Goal: Browse casually

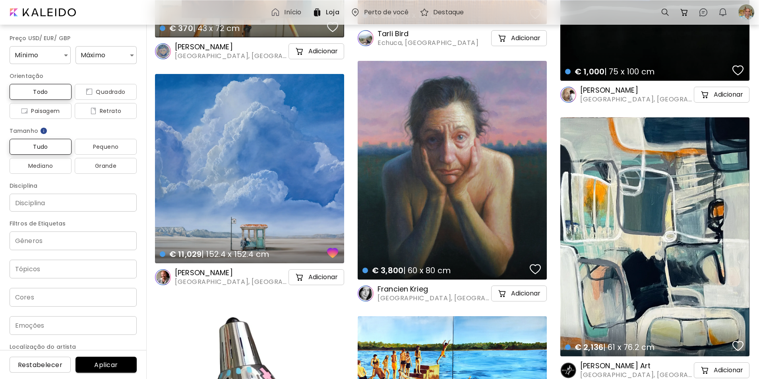
scroll to position [3377, 0]
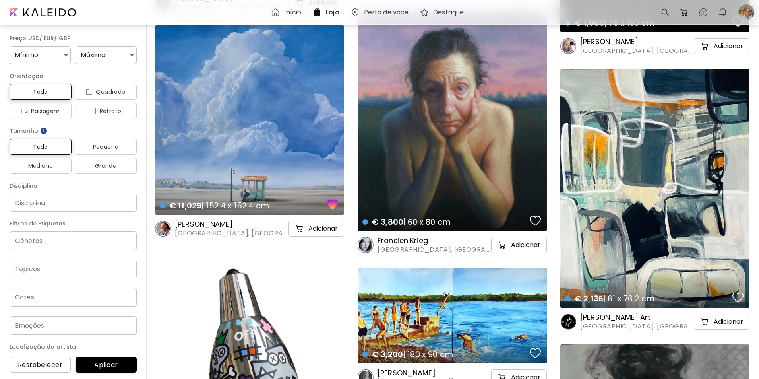
click at [240, 134] on div "€ 11,029 | 152.4 x 152.4 cm details" at bounding box center [249, 119] width 189 height 189
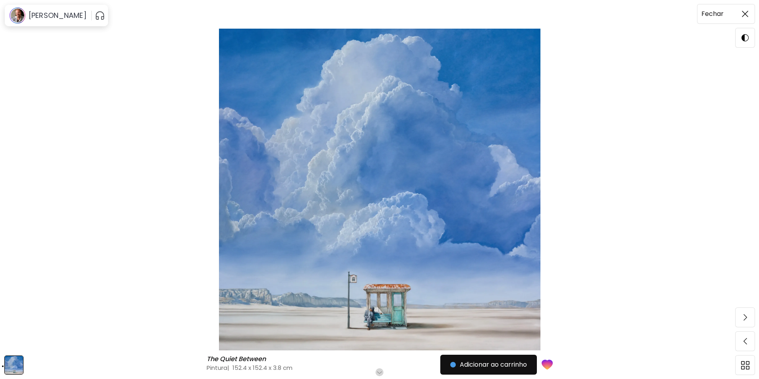
click at [745, 14] on img at bounding box center [745, 14] width 6 height 6
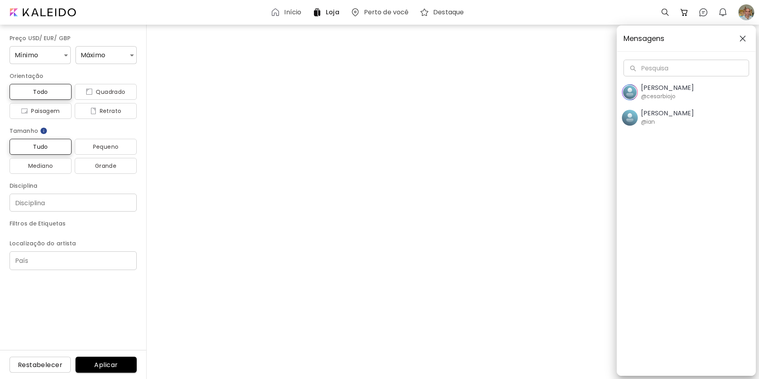
scroll to position [3377, 0]
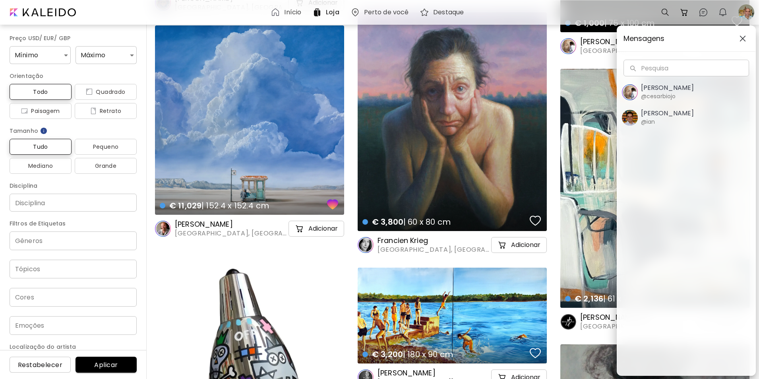
click at [745, 37] on img "button" at bounding box center [743, 38] width 6 height 6
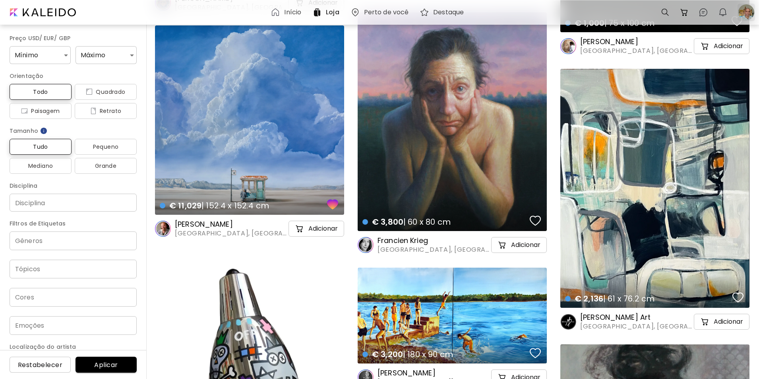
click at [748, 14] on div at bounding box center [746, 12] width 17 height 17
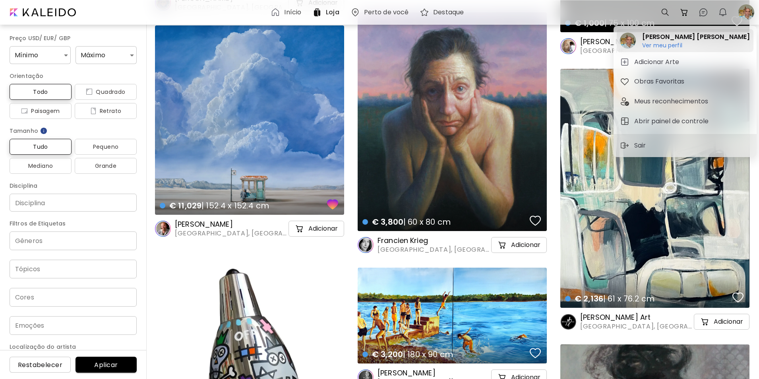
click at [670, 47] on h6 "Ver meu perfil" at bounding box center [696, 45] width 107 height 7
